Goal: Complete application form: Complete application form

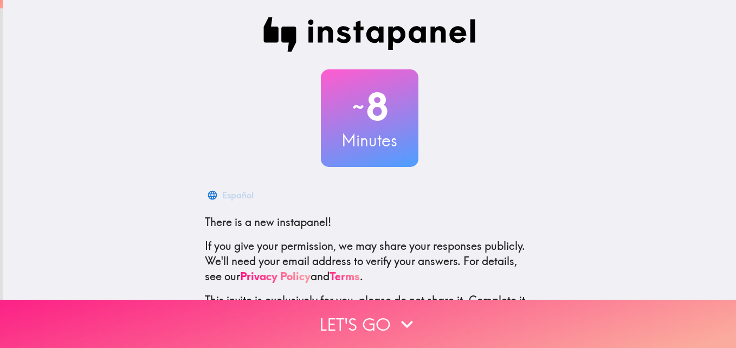
click at [383, 312] on button "Let's go" at bounding box center [368, 324] width 736 height 48
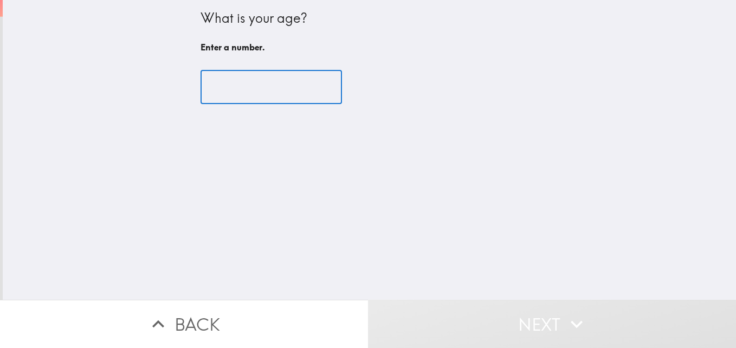
click at [253, 89] on input "number" at bounding box center [271, 87] width 141 height 34
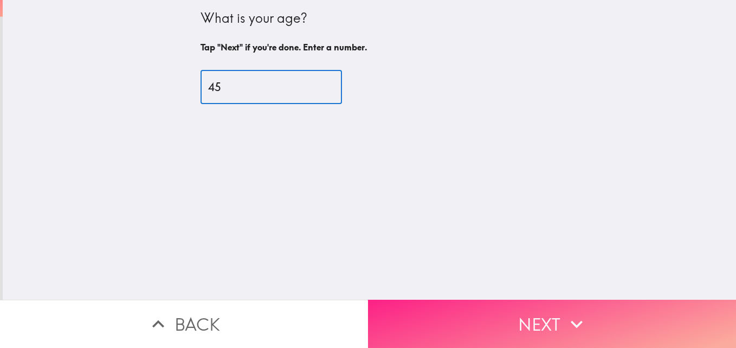
type input "45"
click at [528, 302] on button "Next" at bounding box center [552, 324] width 368 height 48
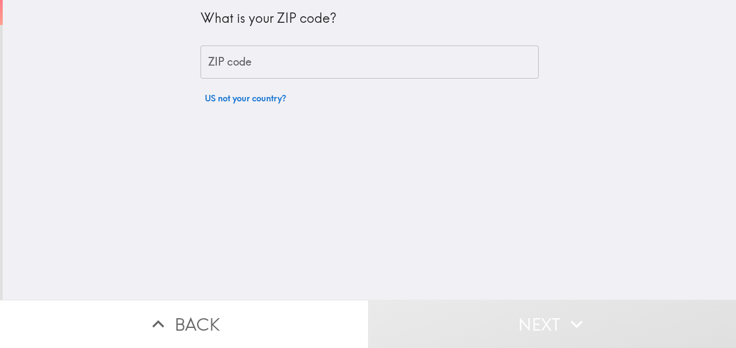
click at [331, 68] on input "ZIP code" at bounding box center [370, 63] width 338 height 34
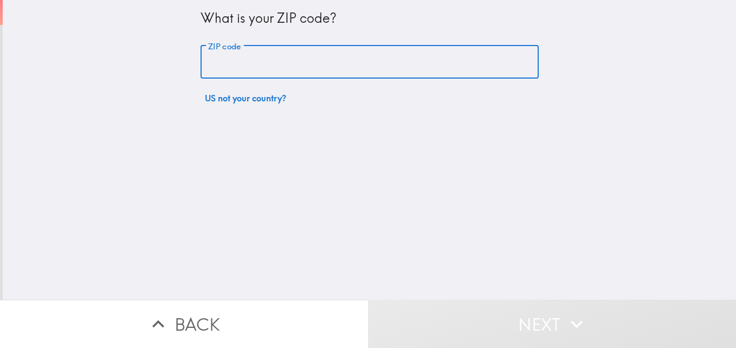
type input "33952"
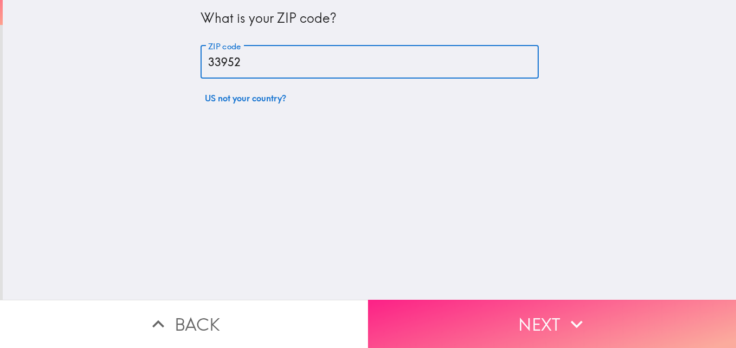
click at [532, 319] on button "Next" at bounding box center [552, 324] width 368 height 48
